Goal: Task Accomplishment & Management: Use online tool/utility

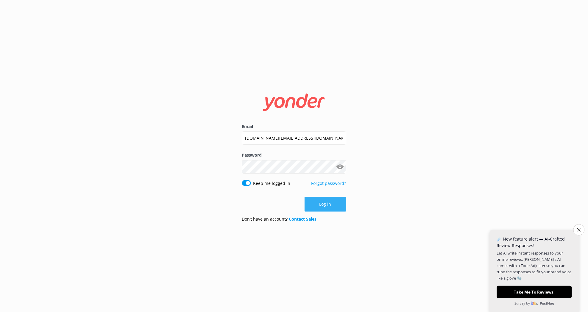
click at [324, 206] on button "Log in" at bounding box center [326, 204] width 42 height 15
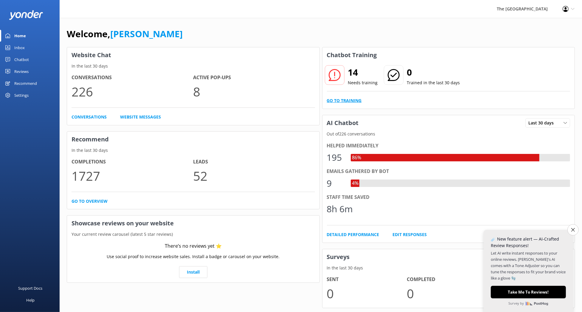
click at [342, 102] on link "Go to Training" at bounding box center [344, 100] width 35 height 7
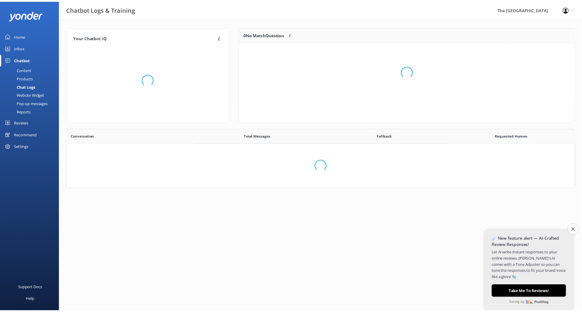
scroll to position [202, 501]
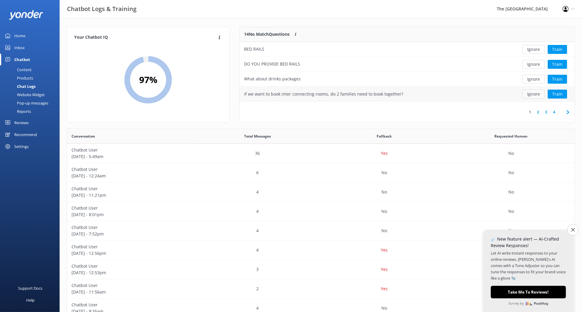
click at [534, 96] on button "Ignore" at bounding box center [533, 94] width 22 height 9
click at [534, 95] on button "Ignore" at bounding box center [533, 94] width 22 height 9
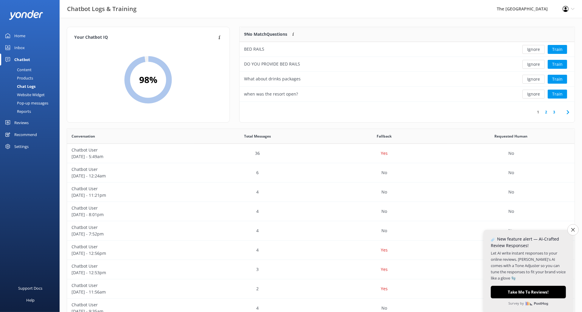
click at [534, 95] on button "Ignore" at bounding box center [533, 94] width 22 height 9
click at [531, 94] on button "Ignore" at bounding box center [533, 94] width 22 height 9
click at [529, 92] on button "Ignore" at bounding box center [533, 94] width 22 height 9
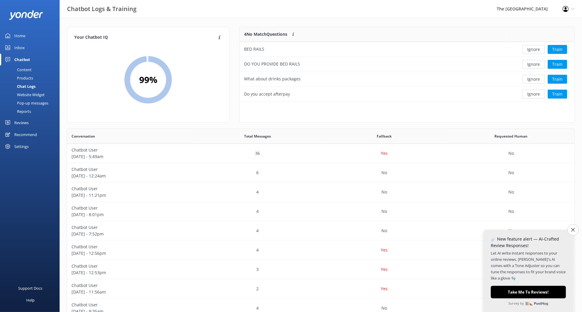
click at [529, 92] on button "Ignore" at bounding box center [533, 94] width 22 height 9
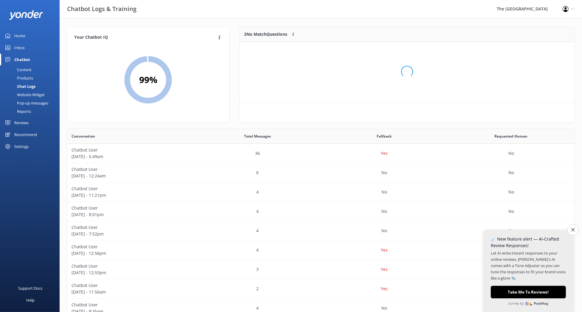
scroll to position [53, 328]
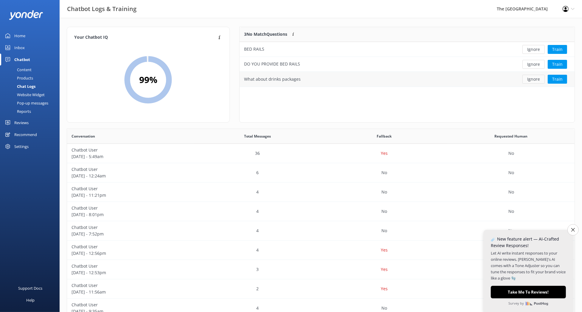
click at [529, 79] on button "Ignore" at bounding box center [533, 79] width 22 height 9
click at [530, 65] on button "Ignore" at bounding box center [533, 64] width 22 height 9
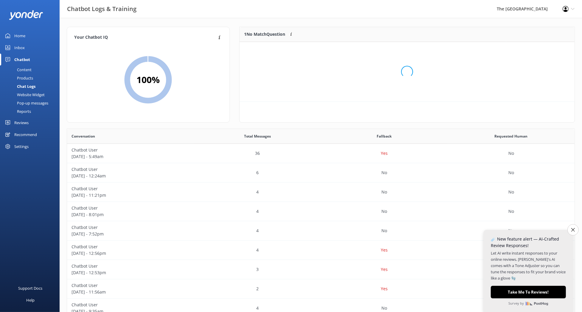
scroll to position [24, 328]
click at [531, 51] on button "Ignore" at bounding box center [533, 49] width 22 height 9
